Goal: Transaction & Acquisition: Purchase product/service

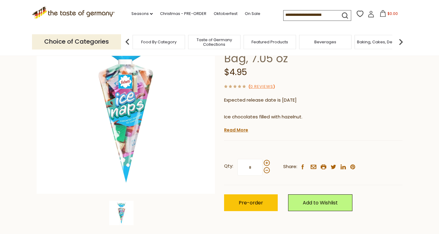
scroll to position [84, 0]
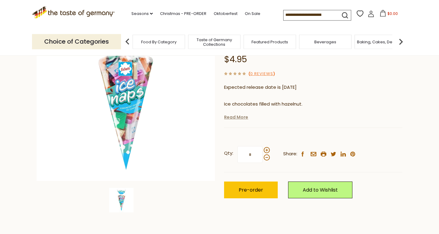
click at [234, 118] on link "Read More" at bounding box center [236, 117] width 24 height 6
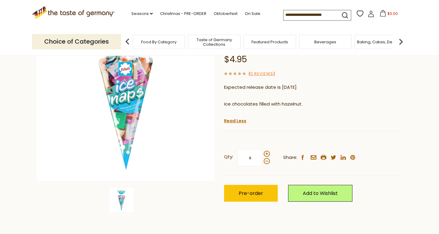
click at [284, 13] on input at bounding box center [310, 14] width 52 height 9
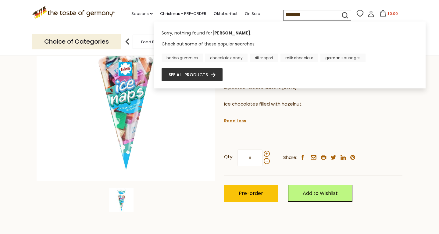
type input "******"
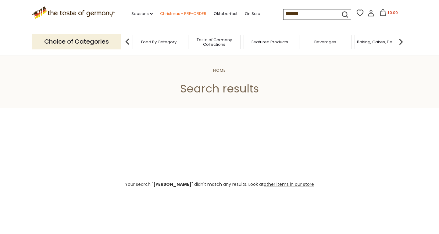
click at [160, 12] on link "Christmas - PRE-ORDER" at bounding box center [183, 13] width 46 height 7
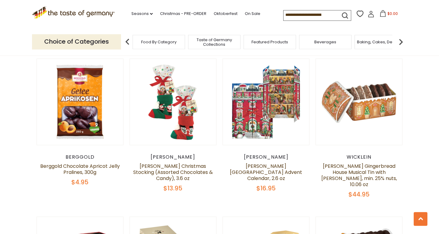
scroll to position [212, 0]
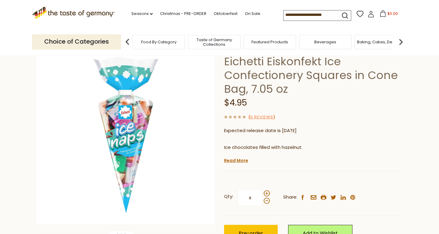
scroll to position [33, 0]
